Goal: Information Seeking & Learning: Check status

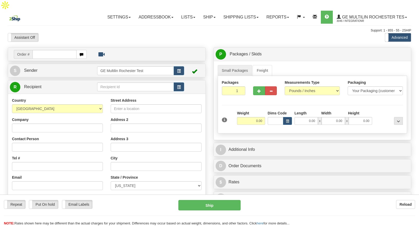
click at [240, 11] on link "Shipping lists" at bounding box center [240, 17] width 43 height 13
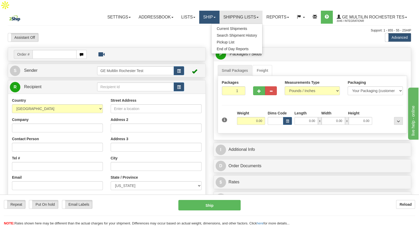
click at [206, 11] on link "Ship" at bounding box center [209, 17] width 20 height 13
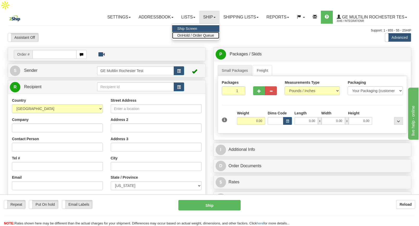
click at [198, 33] on span "OnHold / Order Queue" at bounding box center [195, 35] width 37 height 4
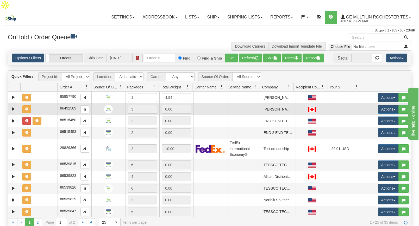
click at [109, 105] on img at bounding box center [108, 109] width 9 height 9
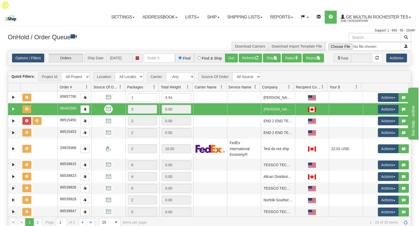
click at [109, 105] on img at bounding box center [108, 109] width 9 height 9
click at [85, 108] on span "button" at bounding box center [84, 109] width 3 height 3
click at [213, 11] on link "Ship" at bounding box center [213, 17] width 20 height 13
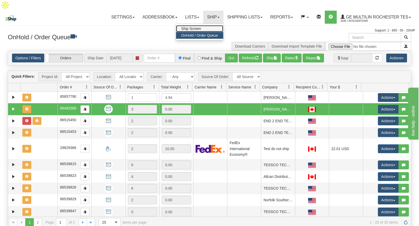
click at [199, 27] on span "Ship Screen" at bounding box center [191, 29] width 20 height 4
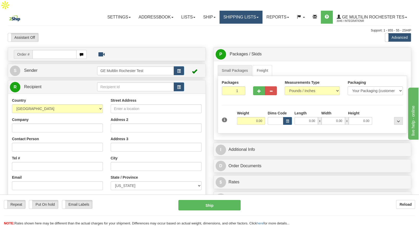
click at [237, 11] on link "Shipping lists" at bounding box center [240, 17] width 43 height 13
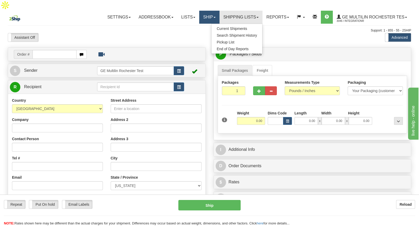
click at [214, 11] on link "Ship" at bounding box center [209, 17] width 20 height 13
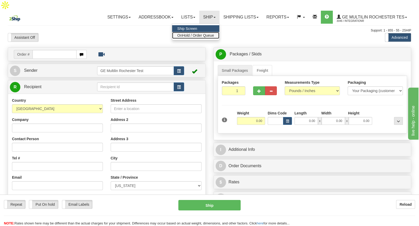
click at [195, 33] on span "OnHold / Order Queue" at bounding box center [195, 35] width 37 height 4
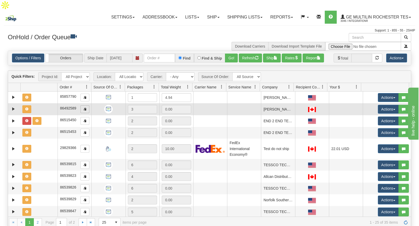
click at [84, 105] on button "button" at bounding box center [84, 109] width 9 height 8
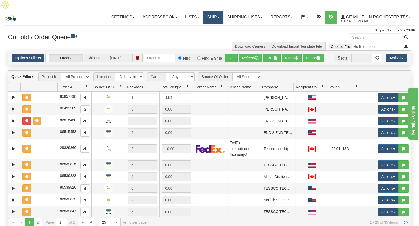
click at [219, 17] on span at bounding box center [218, 17] width 2 height 1
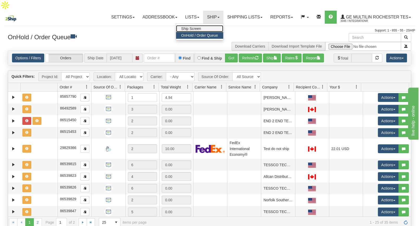
click at [200, 27] on span "Ship Screen" at bounding box center [191, 29] width 20 height 4
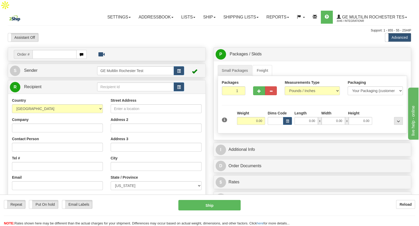
click at [57, 50] on input "text" at bounding box center [55, 54] width 44 height 9
type input "86492589"
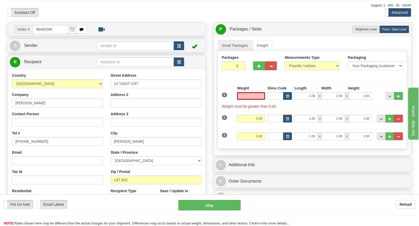
scroll to position [26, 0]
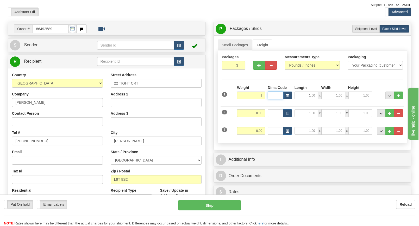
type input "1.00"
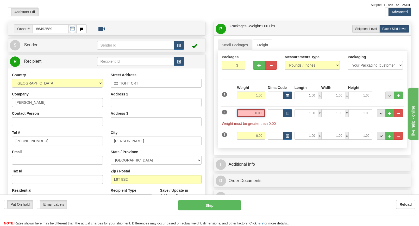
click at [257, 109] on input "0.00" at bounding box center [251, 113] width 28 height 8
type input "1.00"
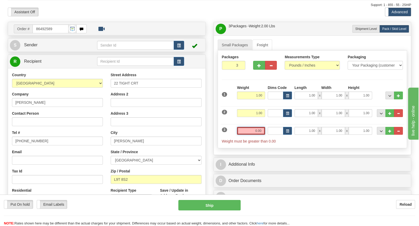
click at [252, 127] on input "0.00" at bounding box center [251, 131] width 28 height 8
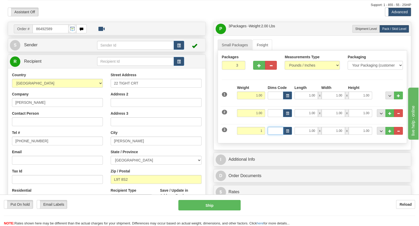
type input "1.00"
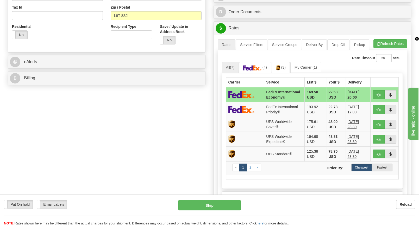
scroll to position [192, 0]
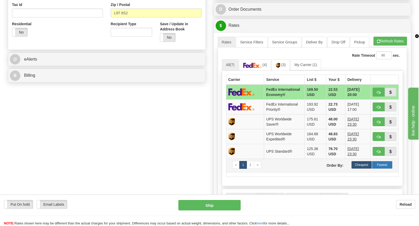
click at [384, 161] on label "Fastest" at bounding box center [382, 165] width 21 height 8
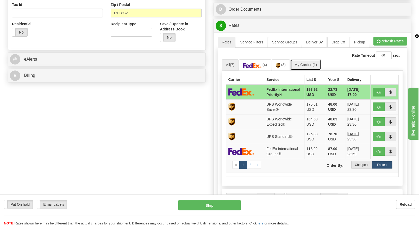
click at [297, 59] on link "My Carrier (1)" at bounding box center [305, 64] width 31 height 11
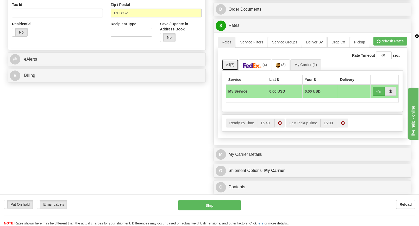
click at [226, 59] on link "All (7)" at bounding box center [230, 64] width 17 height 11
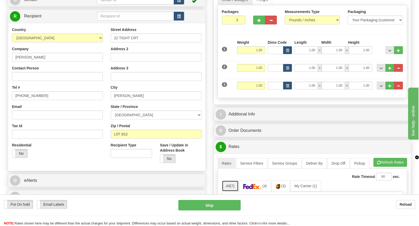
scroll to position [0, 0]
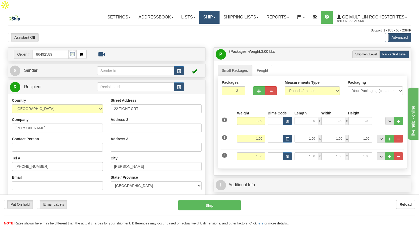
click at [211, 11] on link "Ship" at bounding box center [209, 17] width 20 height 13
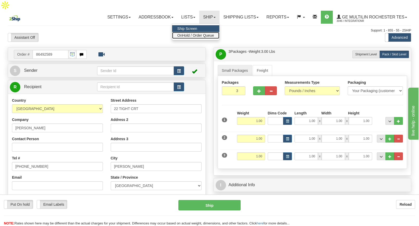
click at [181, 33] on span "OnHold / Order Queue" at bounding box center [195, 35] width 37 height 4
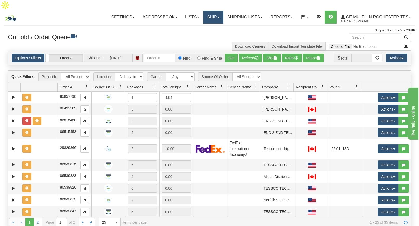
click at [214, 11] on link "Ship" at bounding box center [213, 17] width 20 height 13
click at [161, 33] on div at bounding box center [209, 33] width 411 height 0
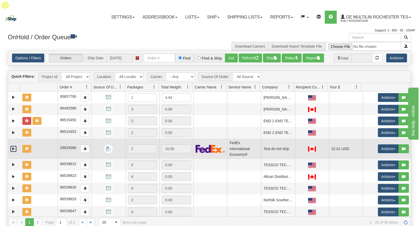
click at [14, 146] on link "Expand" at bounding box center [13, 149] width 7 height 7
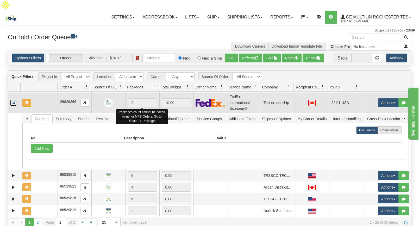
scroll to position [48, 0]
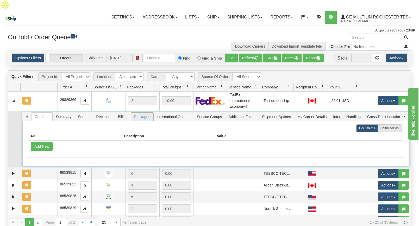
click at [142, 113] on span "Packages" at bounding box center [142, 117] width 22 height 8
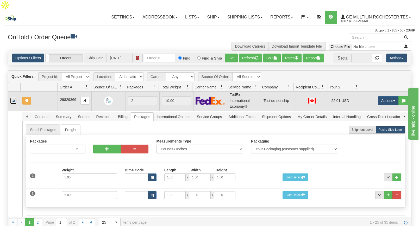
click at [12, 98] on link "Collapse" at bounding box center [13, 101] width 7 height 7
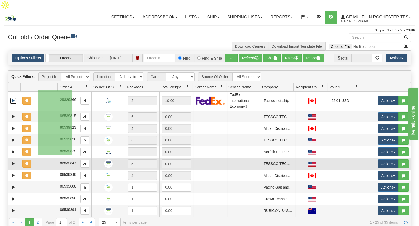
drag, startPoint x: 38, startPoint y: 90, endPoint x: 72, endPoint y: 155, distance: 73.4
click at [72, 155] on tbody "29031789 GE Multilin Rochester Test 84882332 0 85857790 1 4.94 IntegrationR GE …" at bounding box center [209, 194] width 403 height 303
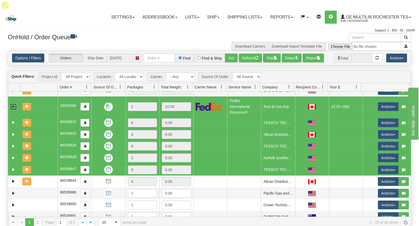
scroll to position [38, 0]
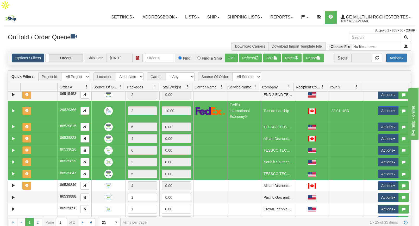
click at [400, 54] on button "Actions" at bounding box center [396, 58] width 21 height 9
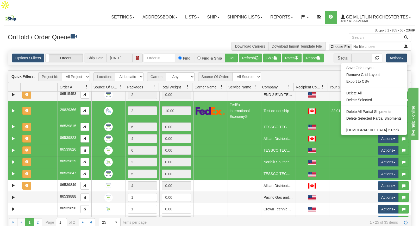
click at [199, 33] on h3 "OnHold / Order Queue" at bounding box center [107, 37] width 198 height 8
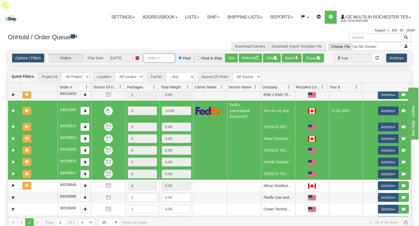
click at [159, 54] on input "text" at bounding box center [159, 58] width 31 height 9
paste input "86492589"
type input "86492589"
click at [197, 56] on input "Find & Ship" at bounding box center [198, 57] width 3 height 3
radio input "true"
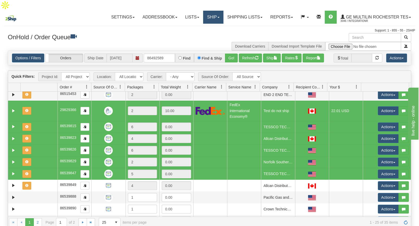
click at [216, 11] on link "Ship" at bounding box center [213, 17] width 20 height 13
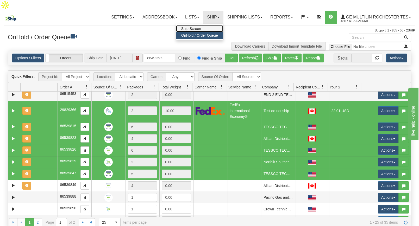
click at [196, 27] on span "Ship Screen" at bounding box center [191, 29] width 20 height 4
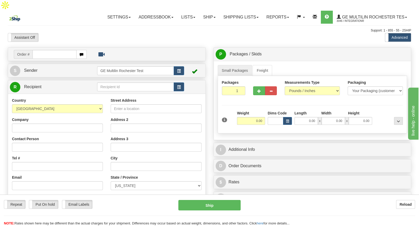
click at [69, 50] on input "text" at bounding box center [55, 54] width 44 height 9
click at [241, 11] on link "Shipping lists" at bounding box center [240, 17] width 43 height 13
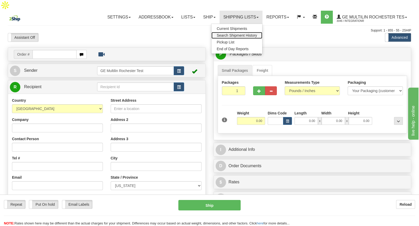
click at [226, 33] on span "Search Shipment History" at bounding box center [237, 35] width 40 height 4
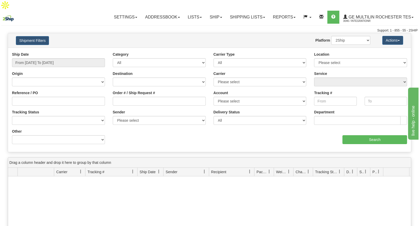
click at [74, 10] on div "Toggle navigation Settings Shipping Preferences Fields Preferences New Recipien…" at bounding box center [244, 17] width 347 height 14
click at [70, 58] on input "From [DATE] To [DATE]" at bounding box center [58, 62] width 93 height 9
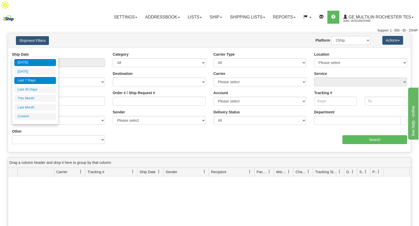
click at [31, 81] on li "Last 7 Days" at bounding box center [35, 80] width 42 height 7
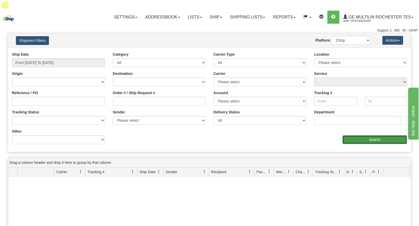
click at [374, 135] on input "Search" at bounding box center [374, 139] width 65 height 9
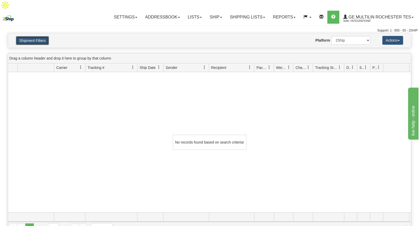
click at [43, 36] on button "Shipment Filters" at bounding box center [32, 40] width 33 height 9
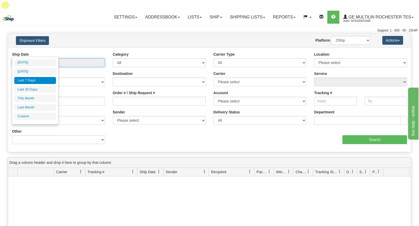
click at [37, 58] on input "From [DATE] To [DATE]" at bounding box center [58, 62] width 93 height 9
click at [29, 90] on li "Last 30 Days" at bounding box center [35, 89] width 42 height 7
type input "From [DATE] To [DATE]"
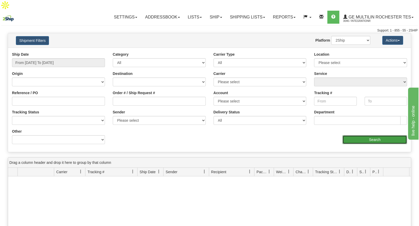
click at [357, 135] on input "Search" at bounding box center [374, 139] width 65 height 9
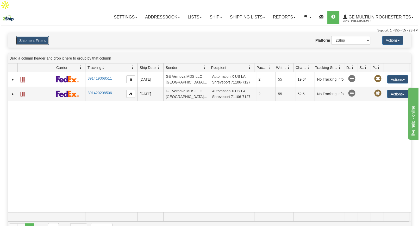
click at [39, 36] on button "Shipment Filters" at bounding box center [32, 40] width 33 height 9
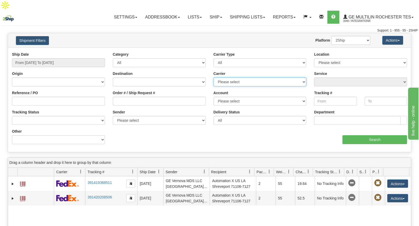
click at [220, 78] on select "Please select FedEx Express® My Carrier UPS" at bounding box center [259, 82] width 93 height 9
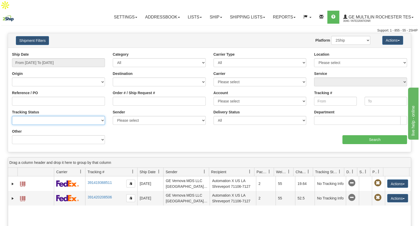
click at [88, 116] on select "No Tracking Info Delivered In Transit Out For Delivery Exception Partial Delive…" at bounding box center [58, 120] width 93 height 9
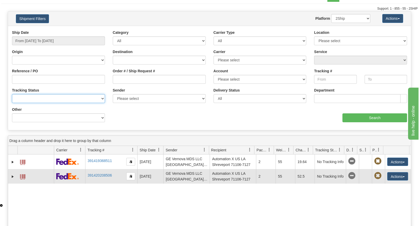
scroll to position [23, 0]
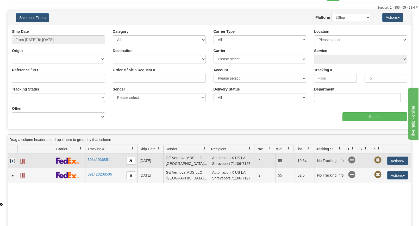
click at [12, 159] on link "Expand" at bounding box center [12, 161] width 5 height 5
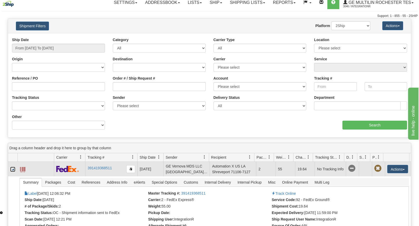
scroll to position [0, 0]
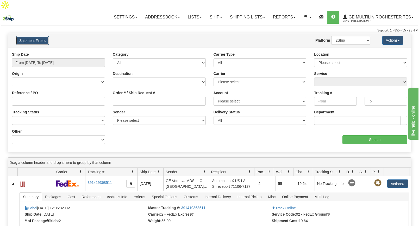
click at [47, 36] on button "Shipment Filters" at bounding box center [32, 40] width 33 height 9
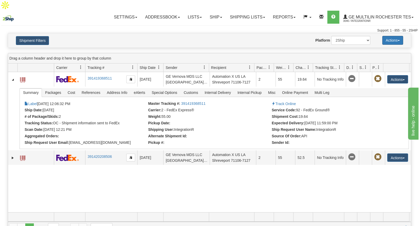
click at [397, 36] on button "Actions" at bounding box center [392, 40] width 21 height 9
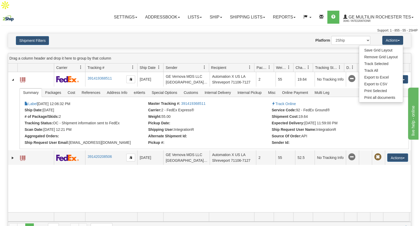
click at [260, 28] on div "Support: 1 - 855 - 55 - 2SHIP" at bounding box center [209, 30] width 416 height 4
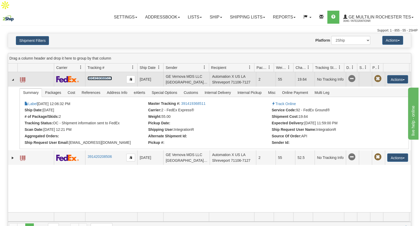
click at [100, 76] on link "391419368511" at bounding box center [99, 78] width 24 height 4
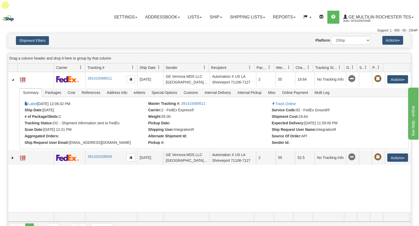
click at [56, 12] on div at bounding box center [33, 18] width 65 height 13
click at [280, 11] on link "Reports" at bounding box center [284, 17] width 30 height 13
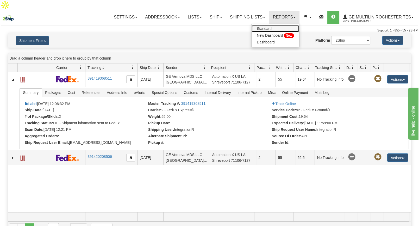
click at [269, 27] on span "Standard" at bounding box center [264, 29] width 15 height 4
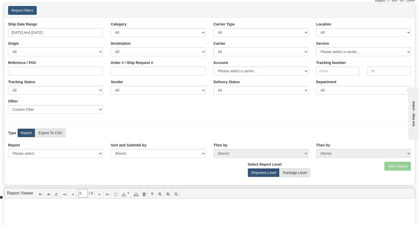
scroll to position [33, 0]
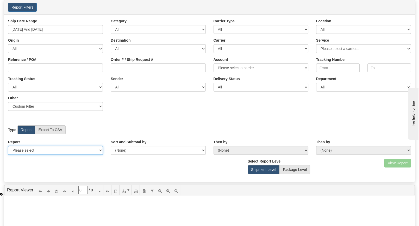
click at [83, 146] on select "Please select 1 Line Shipment Report Address Detail Basic Shipment Overview Can…" at bounding box center [55, 150] width 95 height 9
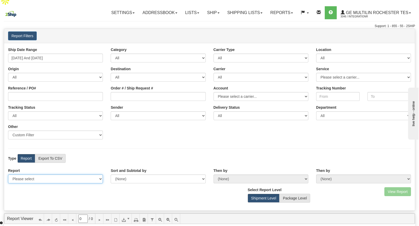
scroll to position [0, 0]
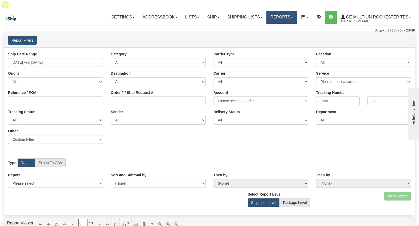
click at [282, 11] on link "Reports" at bounding box center [281, 17] width 30 height 13
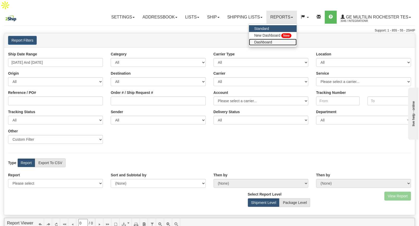
click at [262, 40] on span "Dashboard" at bounding box center [263, 42] width 18 height 4
